Goal: Task Accomplishment & Management: Use online tool/utility

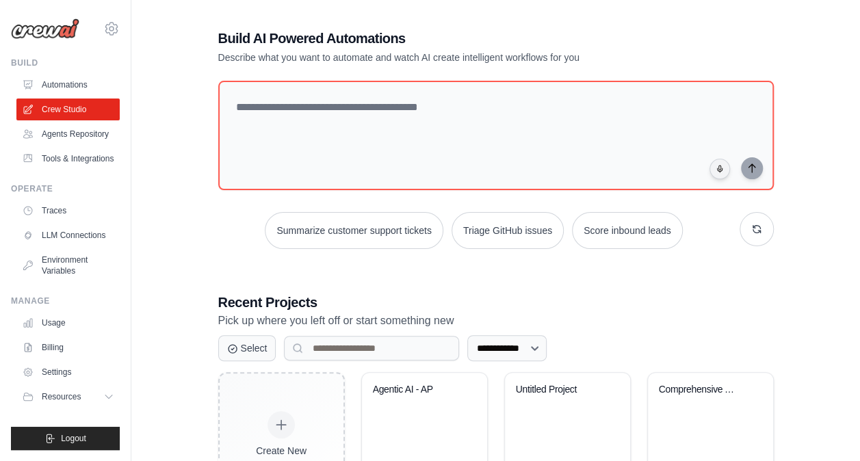
scroll to position [89, 0]
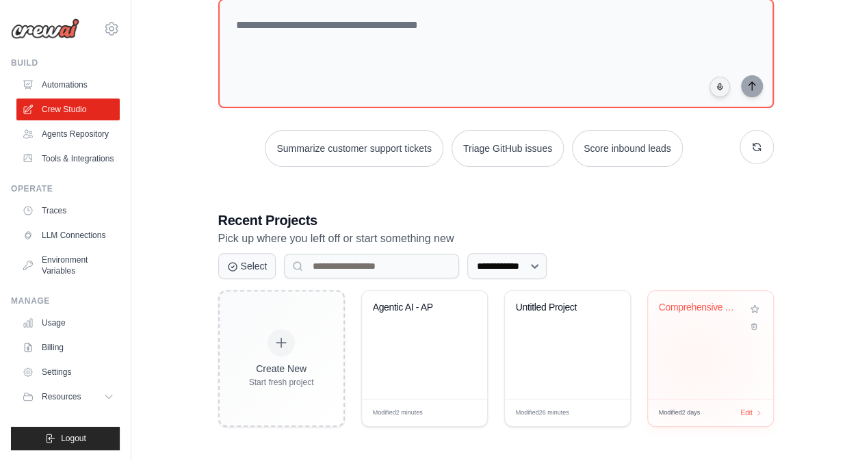
click at [695, 358] on div "Comprehensive AP Automation Pipelin..." at bounding box center [710, 345] width 125 height 108
click at [85, 164] on link "Tools & Integrations" at bounding box center [69, 159] width 103 height 22
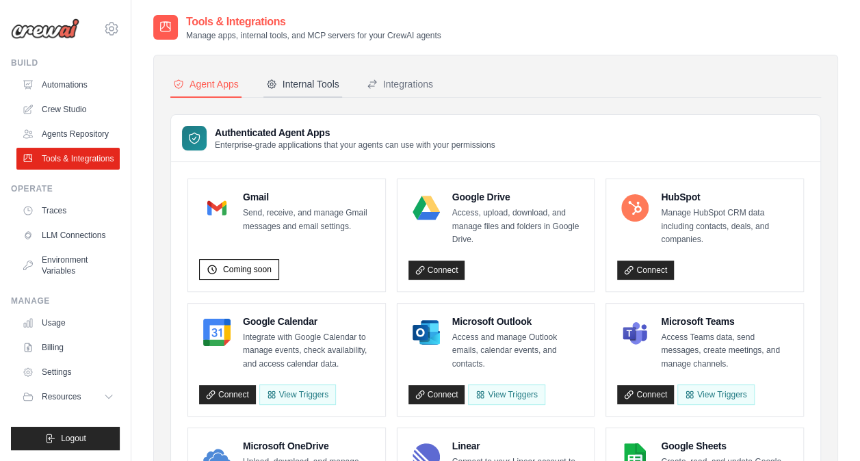
click at [308, 81] on div "Internal Tools" at bounding box center [302, 84] width 73 height 14
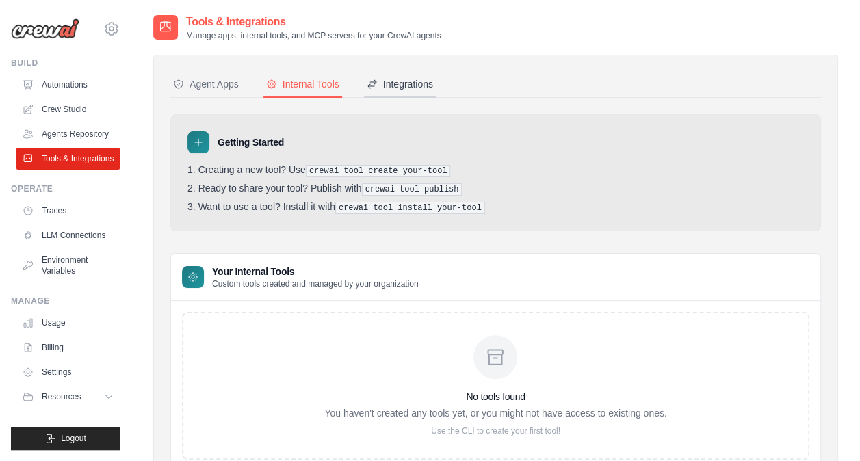
click at [416, 81] on div "Integrations" at bounding box center [400, 84] width 66 height 14
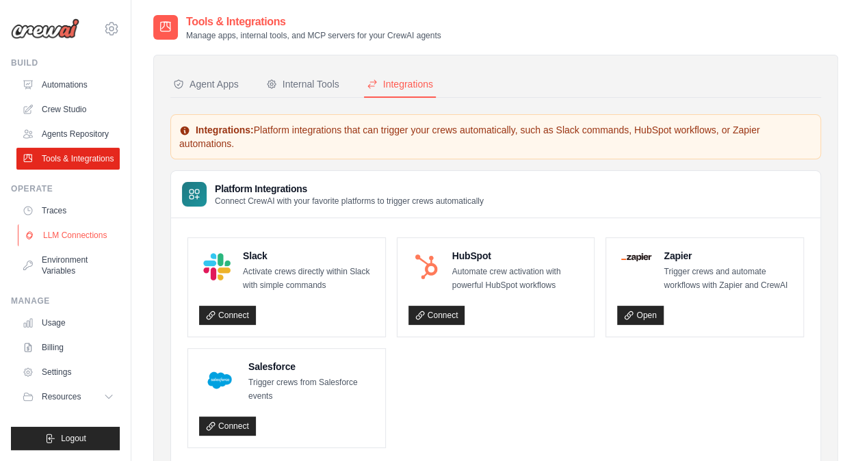
click at [75, 233] on link "LLM Connections" at bounding box center [69, 235] width 103 height 22
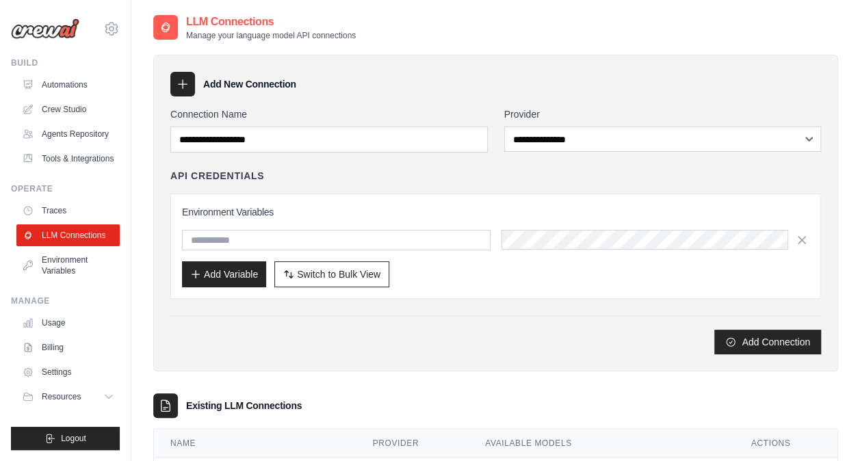
scroll to position [137, 0]
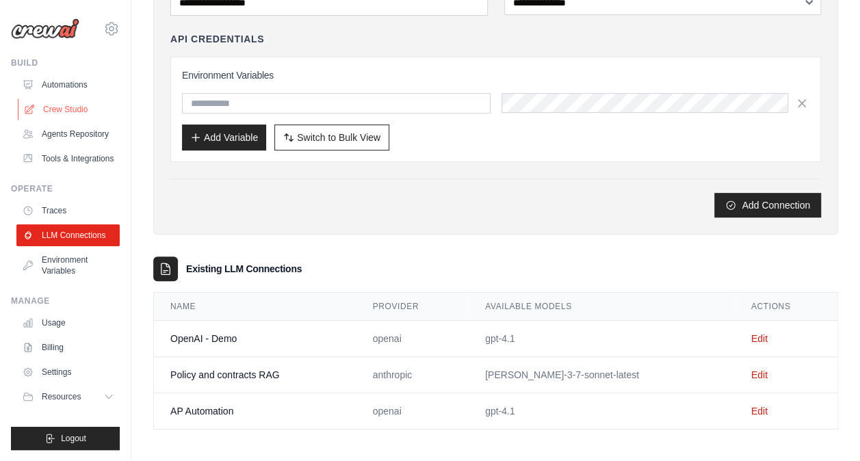
click at [63, 108] on link "Crew Studio" at bounding box center [69, 109] width 103 height 22
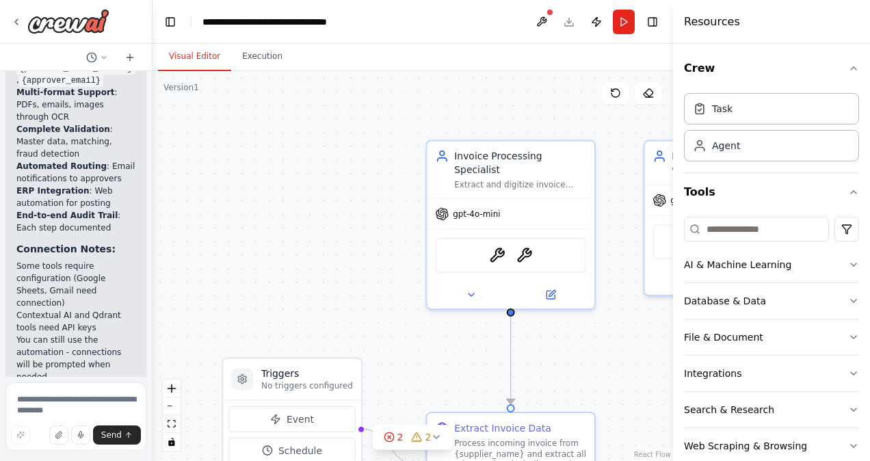
scroll to position [3339, 0]
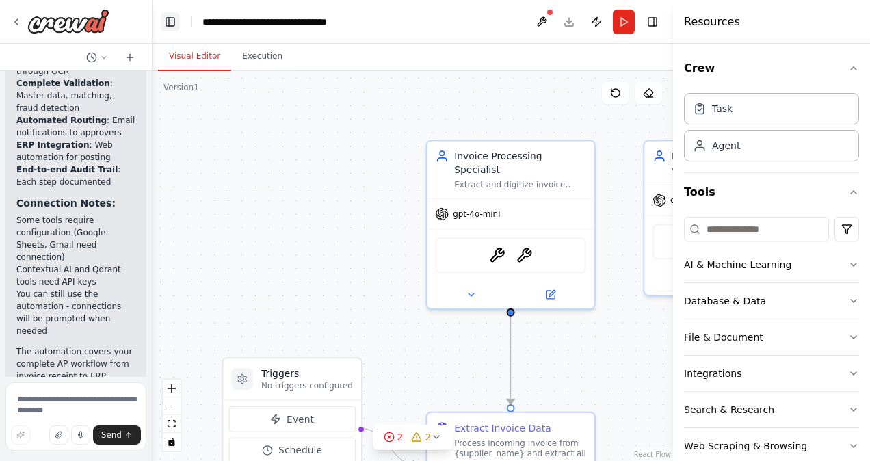
click at [170, 19] on button "Toggle Left Sidebar" at bounding box center [170, 21] width 19 height 19
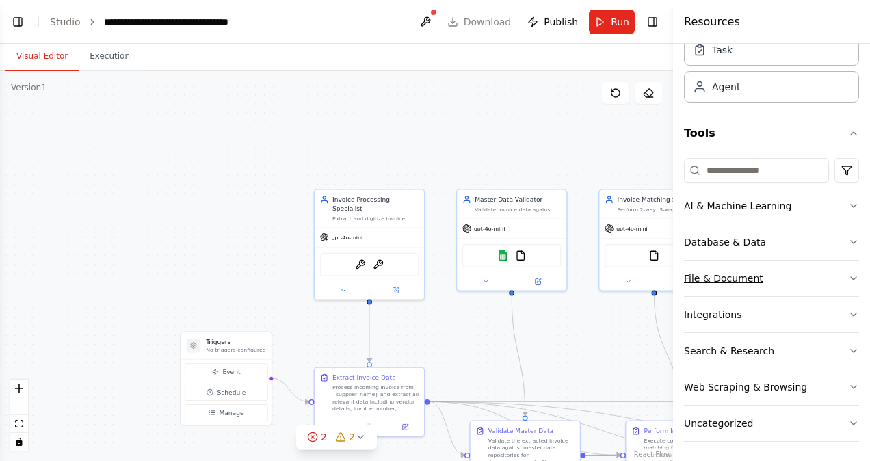
scroll to position [0, 0]
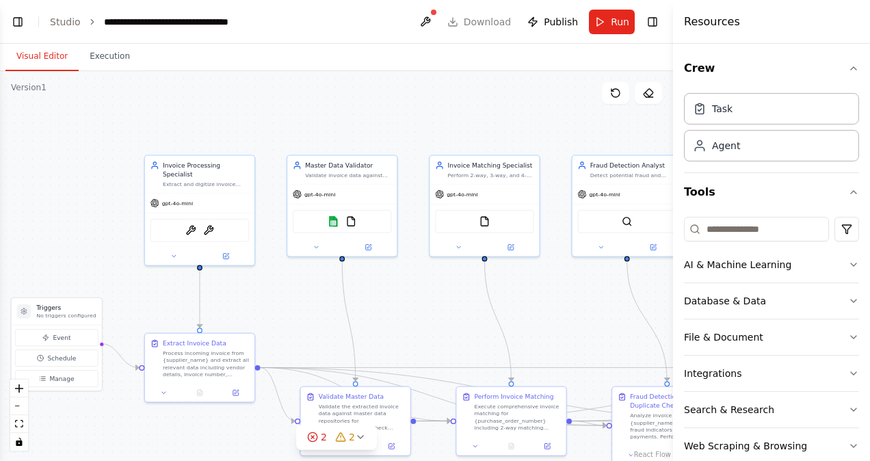
drag, startPoint x: 447, startPoint y: 186, endPoint x: 273, endPoint y: 153, distance: 177.5
click at [273, 153] on div ".deletable-edge-delete-btn { width: 20px; height: 20px; border: 0px solid #ffff…" at bounding box center [336, 266] width 673 height 390
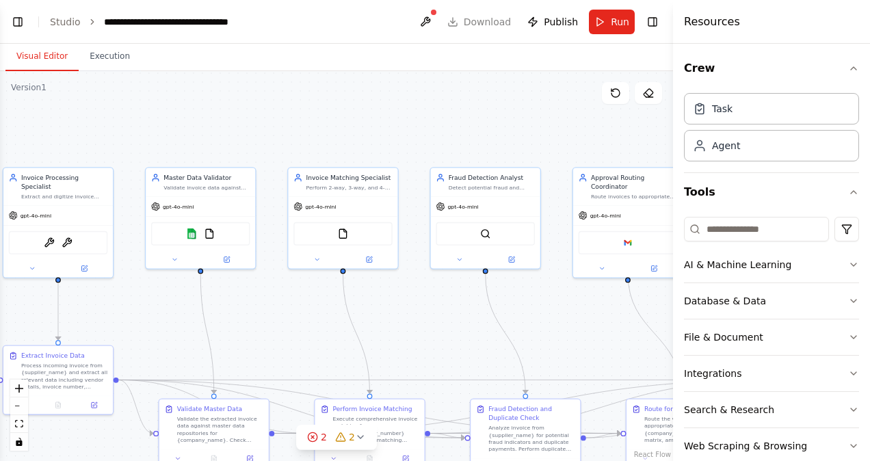
drag, startPoint x: 410, startPoint y: 211, endPoint x: 261, endPoint y: 223, distance: 148.9
click at [261, 223] on div ".deletable-edge-delete-btn { width: 20px; height: 20px; border: 0px solid #ffff…" at bounding box center [336, 266] width 673 height 390
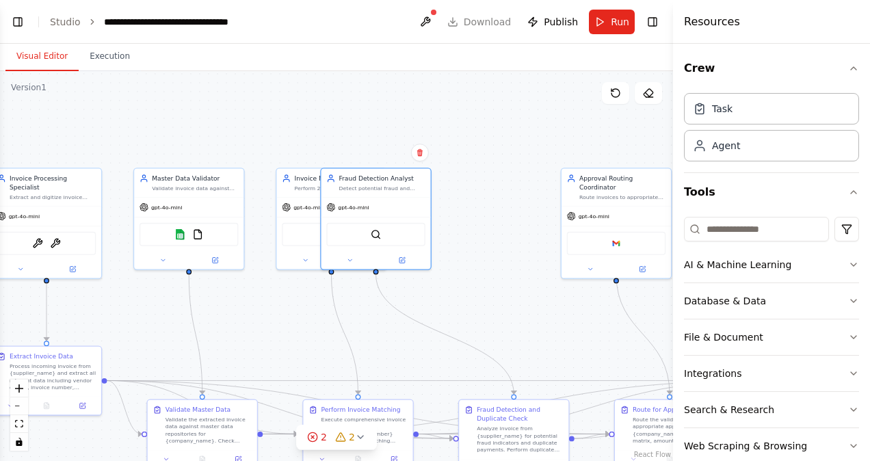
drag, startPoint x: 524, startPoint y: 266, endPoint x: 420, endPoint y: 272, distance: 104.1
click at [420, 272] on div ".deletable-edge-delete-btn { width: 20px; height: 20px; border: 0px solid #ffff…" at bounding box center [336, 266] width 673 height 390
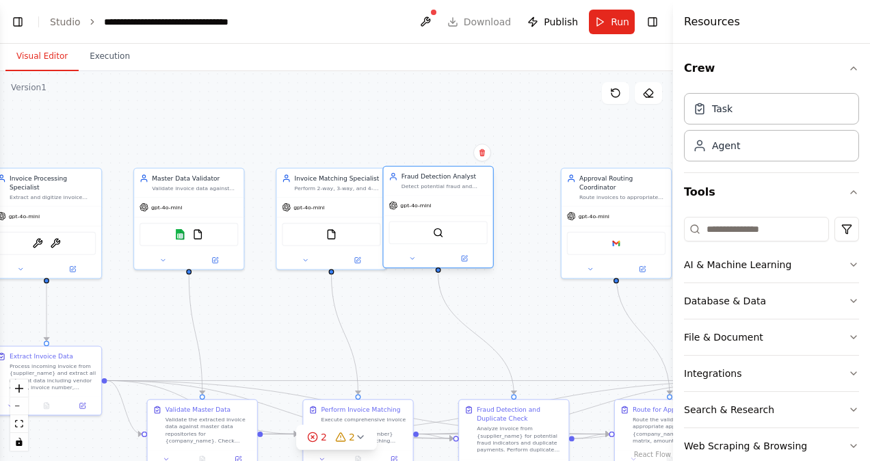
drag, startPoint x: 393, startPoint y: 220, endPoint x: 462, endPoint y: 221, distance: 69.1
click at [462, 221] on div "QdrantVectorSearchTool" at bounding box center [437, 232] width 98 height 23
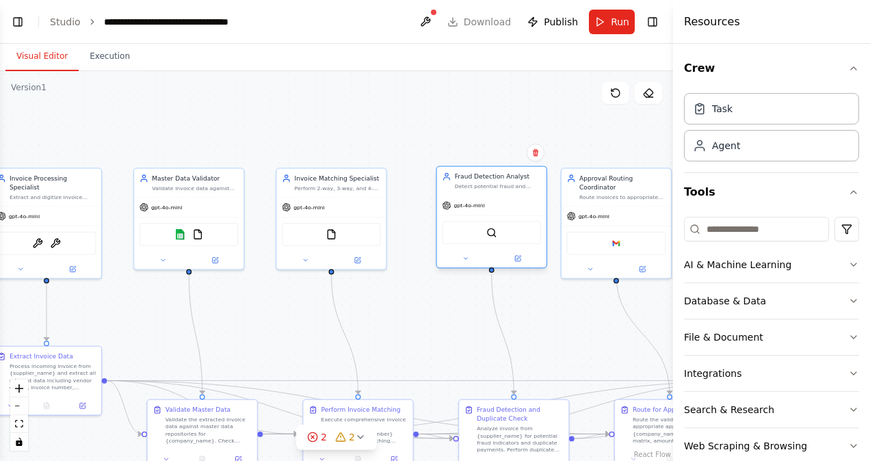
drag, startPoint x: 446, startPoint y: 209, endPoint x: 499, endPoint y: 206, distance: 53.4
click at [499, 206] on div "gpt-4o-mini" at bounding box center [491, 206] width 109 height 20
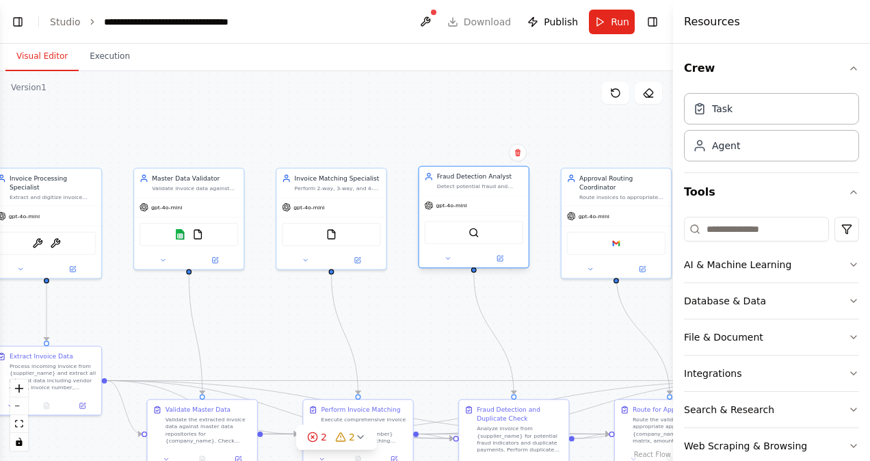
drag, startPoint x: 499, startPoint y: 206, endPoint x: 483, endPoint y: 207, distance: 16.4
click at [483, 207] on div "gpt-4o-mini" at bounding box center [473, 206] width 109 height 20
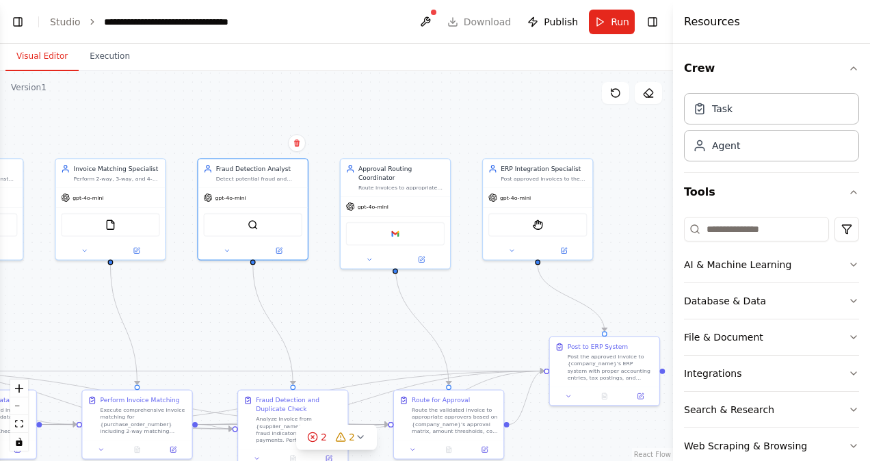
drag, startPoint x: 492, startPoint y: 300, endPoint x: 272, endPoint y: 290, distance: 221.1
click at [272, 290] on div ".deletable-edge-delete-btn { width: 20px; height: 20px; border: 0px solid #ffff…" at bounding box center [336, 266] width 673 height 390
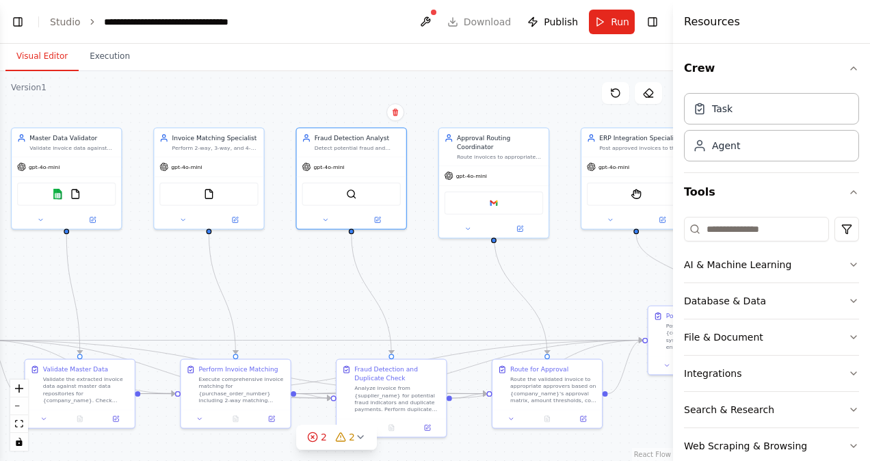
drag, startPoint x: 287, startPoint y: 327, endPoint x: 385, endPoint y: 296, distance: 103.2
click at [385, 296] on div ".deletable-edge-delete-btn { width: 20px; height: 20px; border: 0px solid #ffff…" at bounding box center [336, 266] width 673 height 390
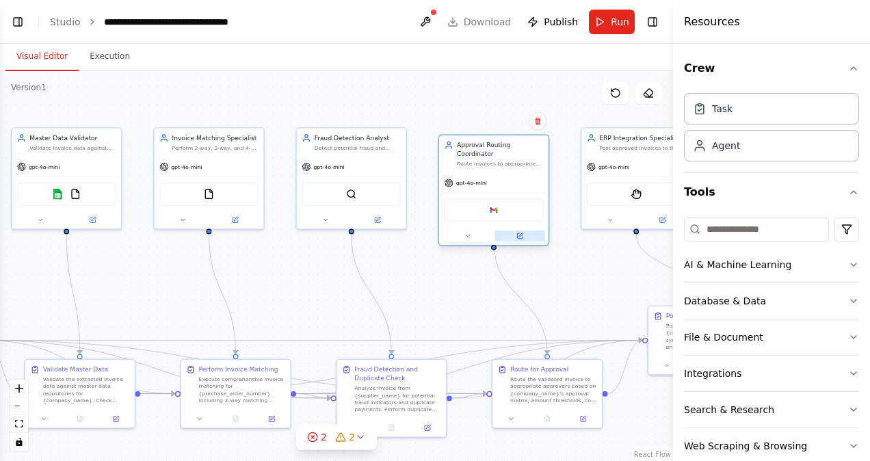
drag, startPoint x: 527, startPoint y: 206, endPoint x: 524, endPoint y: 230, distance: 24.9
click at [524, 230] on div "gpt-4o-mini Google gmail" at bounding box center [493, 209] width 109 height 72
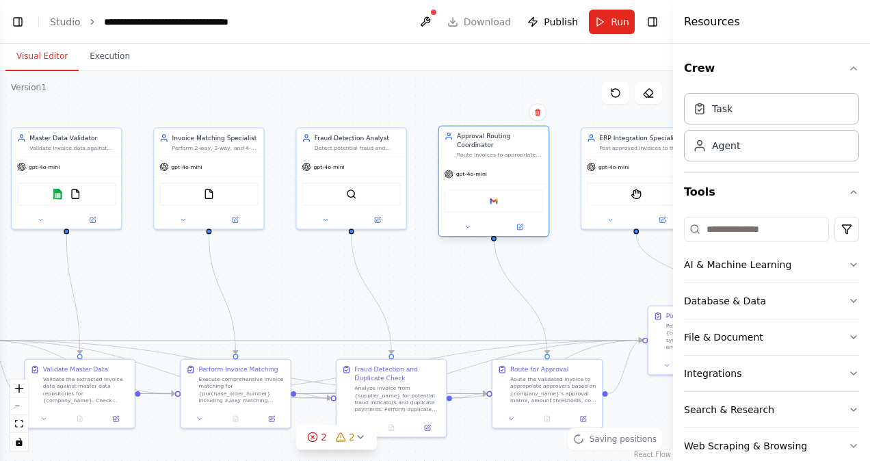
drag, startPoint x: 498, startPoint y: 160, endPoint x: 502, endPoint y: 143, distance: 17.6
click at [502, 151] on div "Route invoices to appropriate approvers based on approval matrix, amount thresh…" at bounding box center [500, 154] width 86 height 7
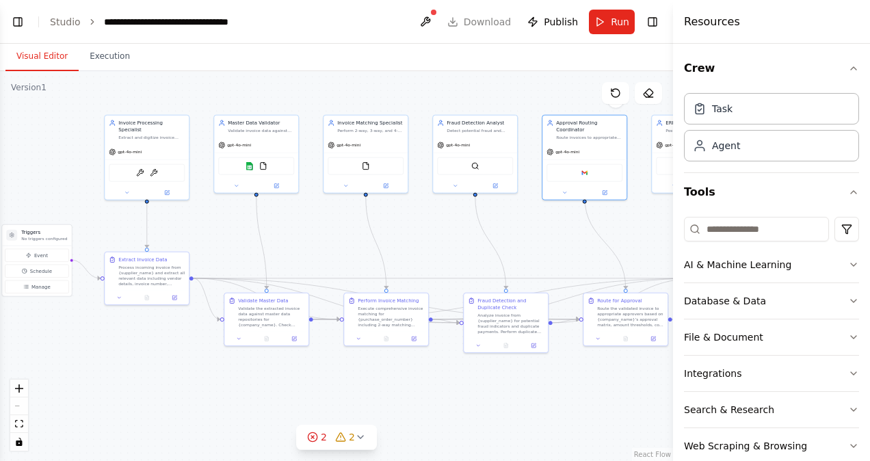
drag, startPoint x: 283, startPoint y: 242, endPoint x: 424, endPoint y: 237, distance: 141.0
click at [424, 237] on div ".deletable-edge-delete-btn { width: 20px; height: 20px; border: 0px solid #ffff…" at bounding box center [336, 266] width 673 height 390
click at [23, 23] on button "Toggle Left Sidebar" at bounding box center [17, 21] width 19 height 19
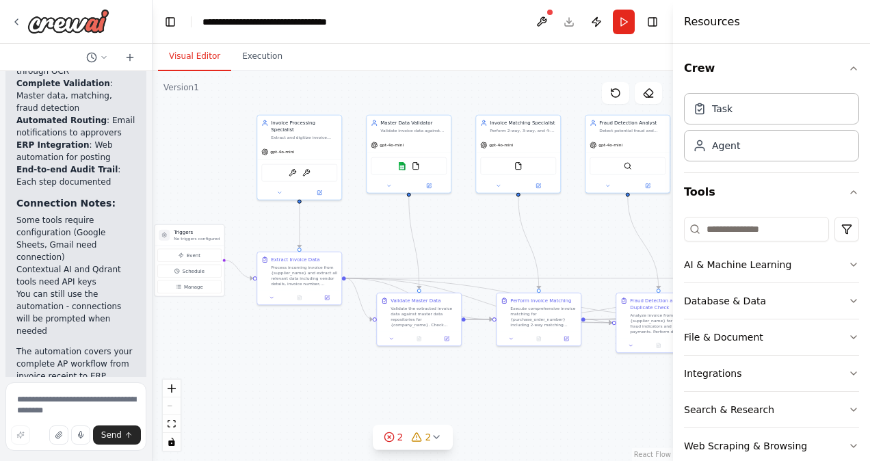
click at [77, 36] on div at bounding box center [76, 22] width 152 height 44
click at [82, 23] on img at bounding box center [68, 21] width 82 height 25
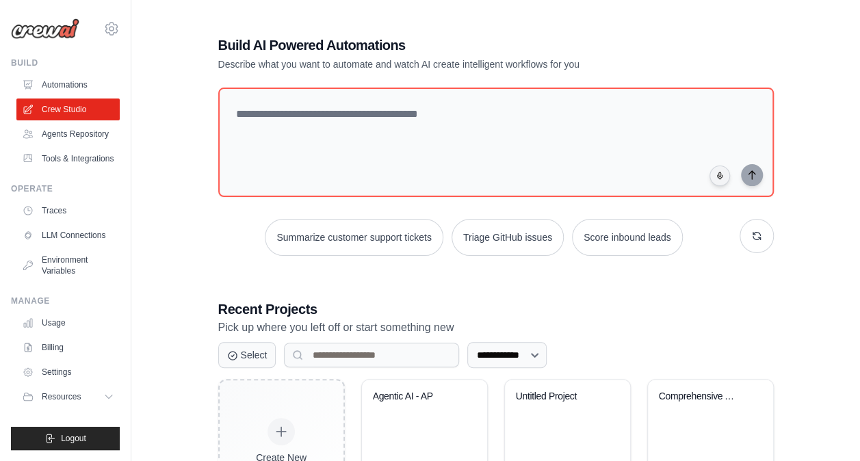
scroll to position [89, 0]
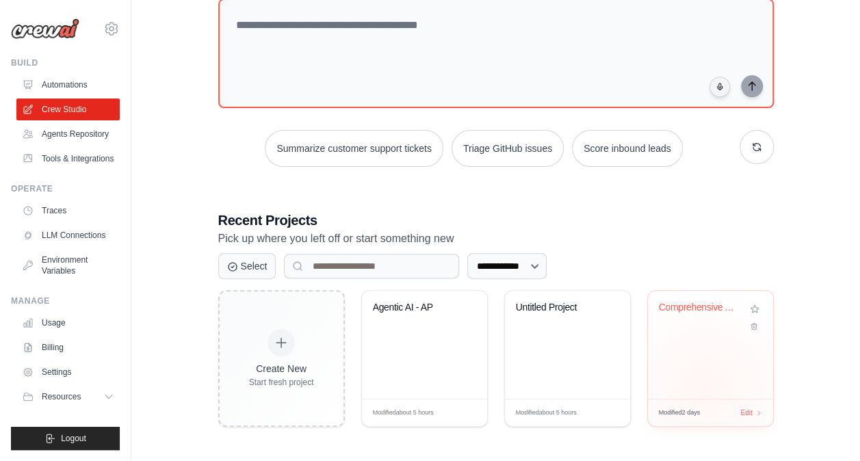
click at [704, 386] on div "Comprehensive AP Automation Pipelin..." at bounding box center [710, 345] width 125 height 108
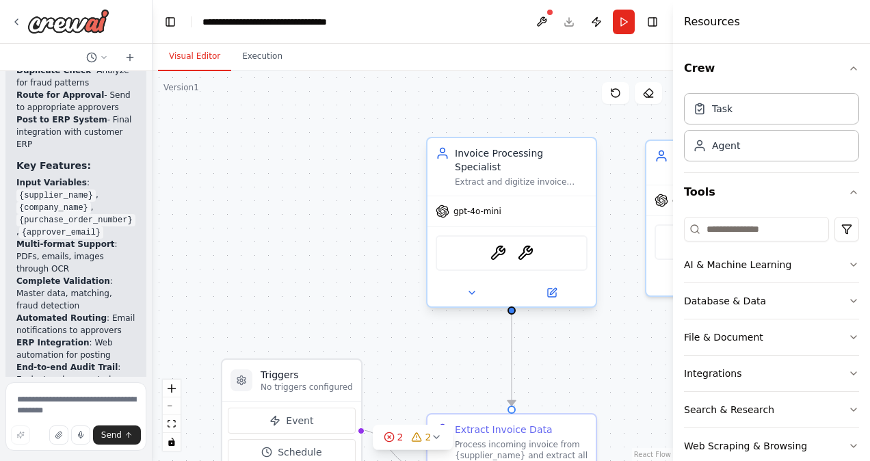
scroll to position [3339, 0]
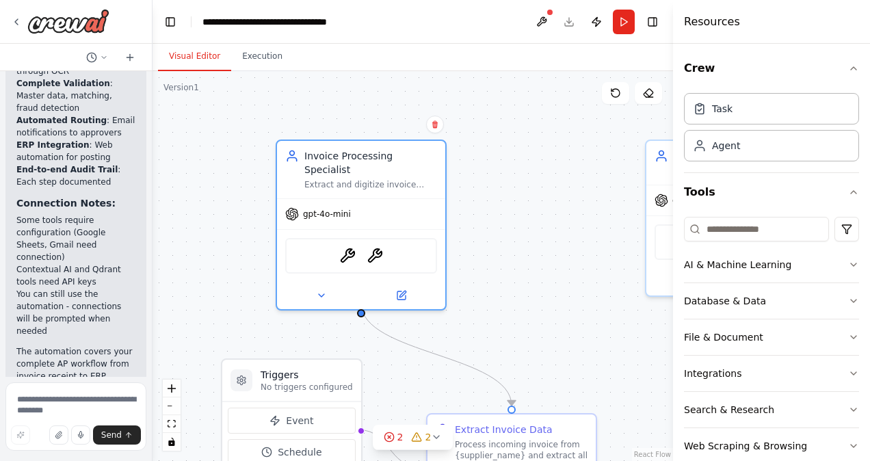
drag, startPoint x: 425, startPoint y: 222, endPoint x: 255, endPoint y: 216, distance: 170.4
click at [255, 216] on div ".deletable-edge-delete-btn { width: 20px; height: 20px; border: 0px solid #ffff…" at bounding box center [413, 266] width 520 height 390
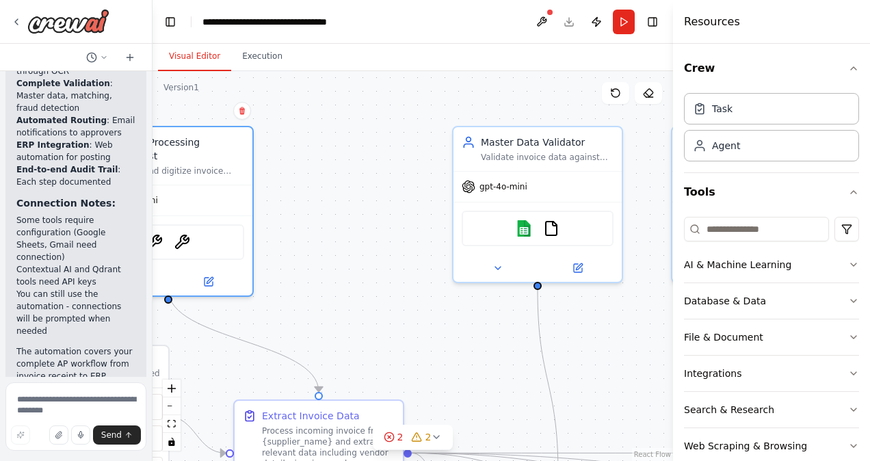
drag, startPoint x: 495, startPoint y: 215, endPoint x: 302, endPoint y: 201, distance: 193.3
click at [302, 201] on div ".deletable-edge-delete-btn { width: 20px; height: 20px; border: 0px solid #ffff…" at bounding box center [413, 266] width 520 height 390
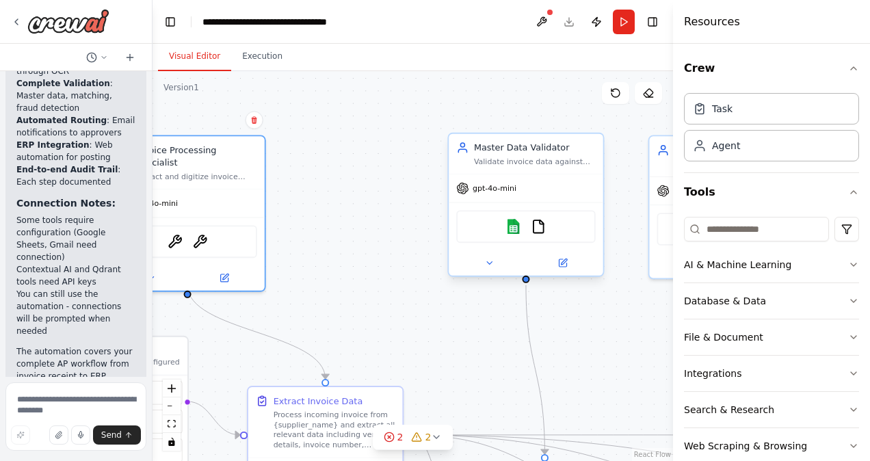
click at [523, 186] on div "gpt-4o-mini" at bounding box center [526, 187] width 154 height 27
